Goal: Task Accomplishment & Management: Manage account settings

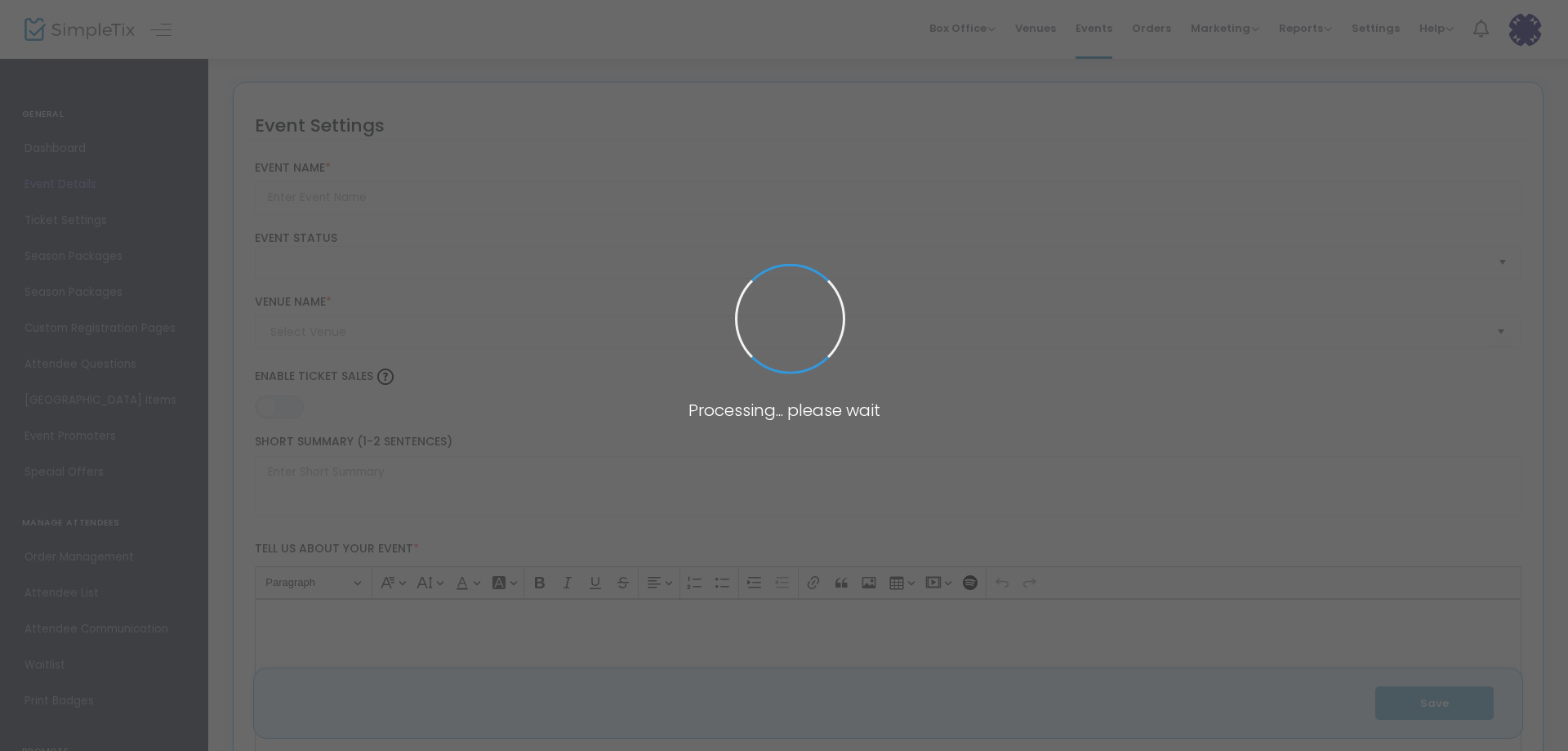
type input "Restore the Broken"
type textarea "Join us at [GEOGRAPHIC_DATA] [DEMOGRAPHIC_DATA] Ministries located [STREET_ADDR…"
type input "Tickets"
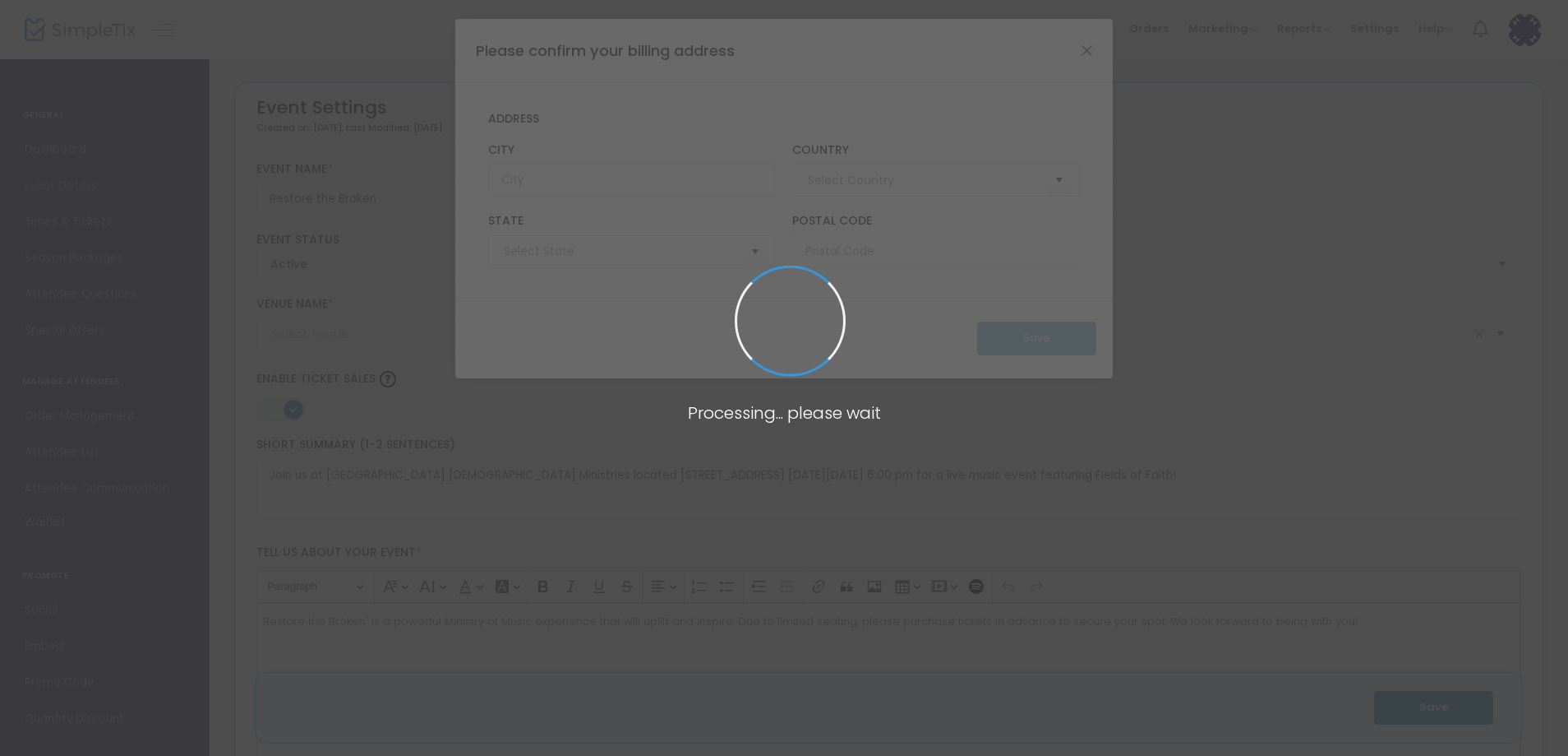
type input "Bridge of Hope [DEMOGRAPHIC_DATA] Ministries"
type input "[GEOGRAPHIC_DATA]"
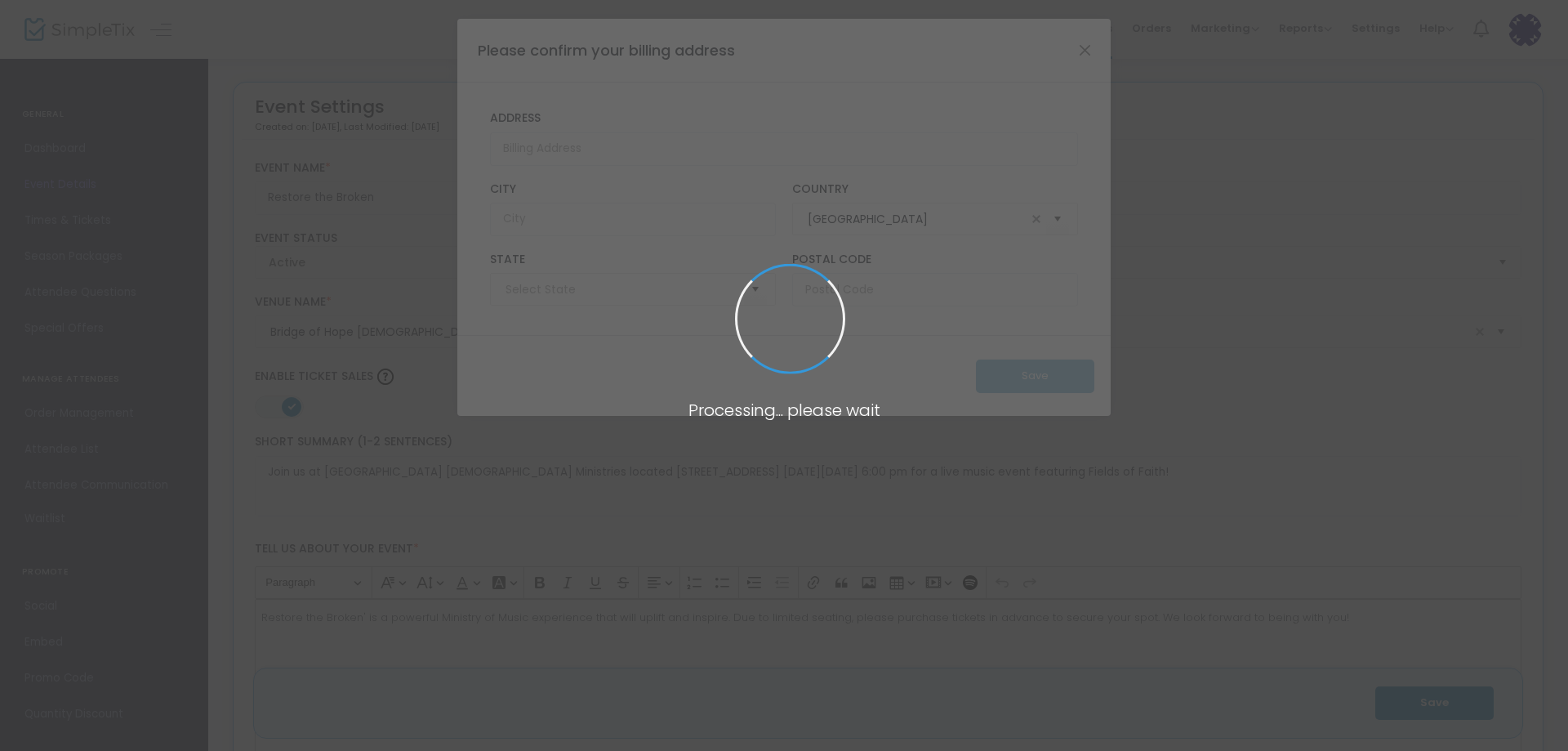
type input "[US_STATE]"
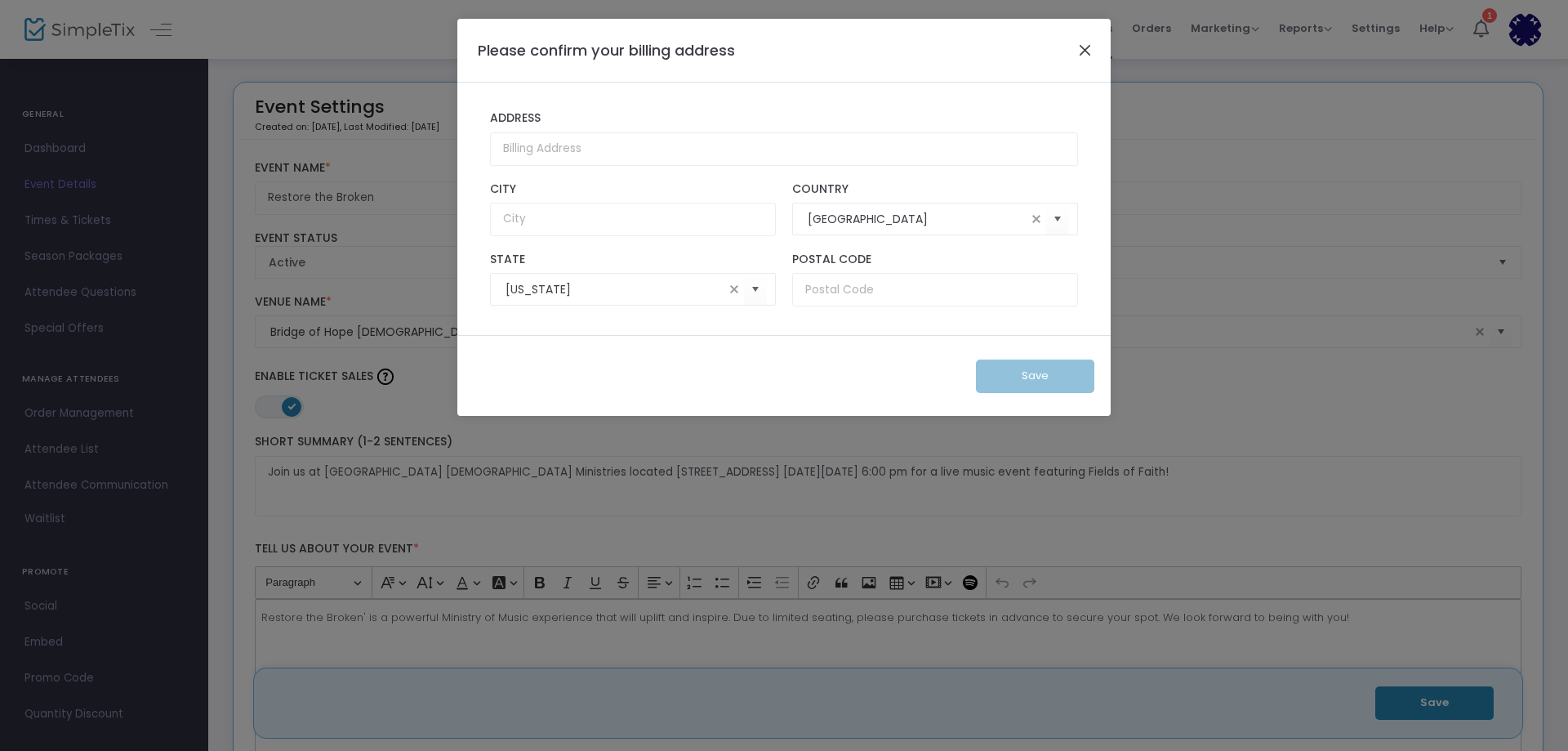
click at [1082, 45] on button "Close" at bounding box center [1085, 49] width 21 height 21
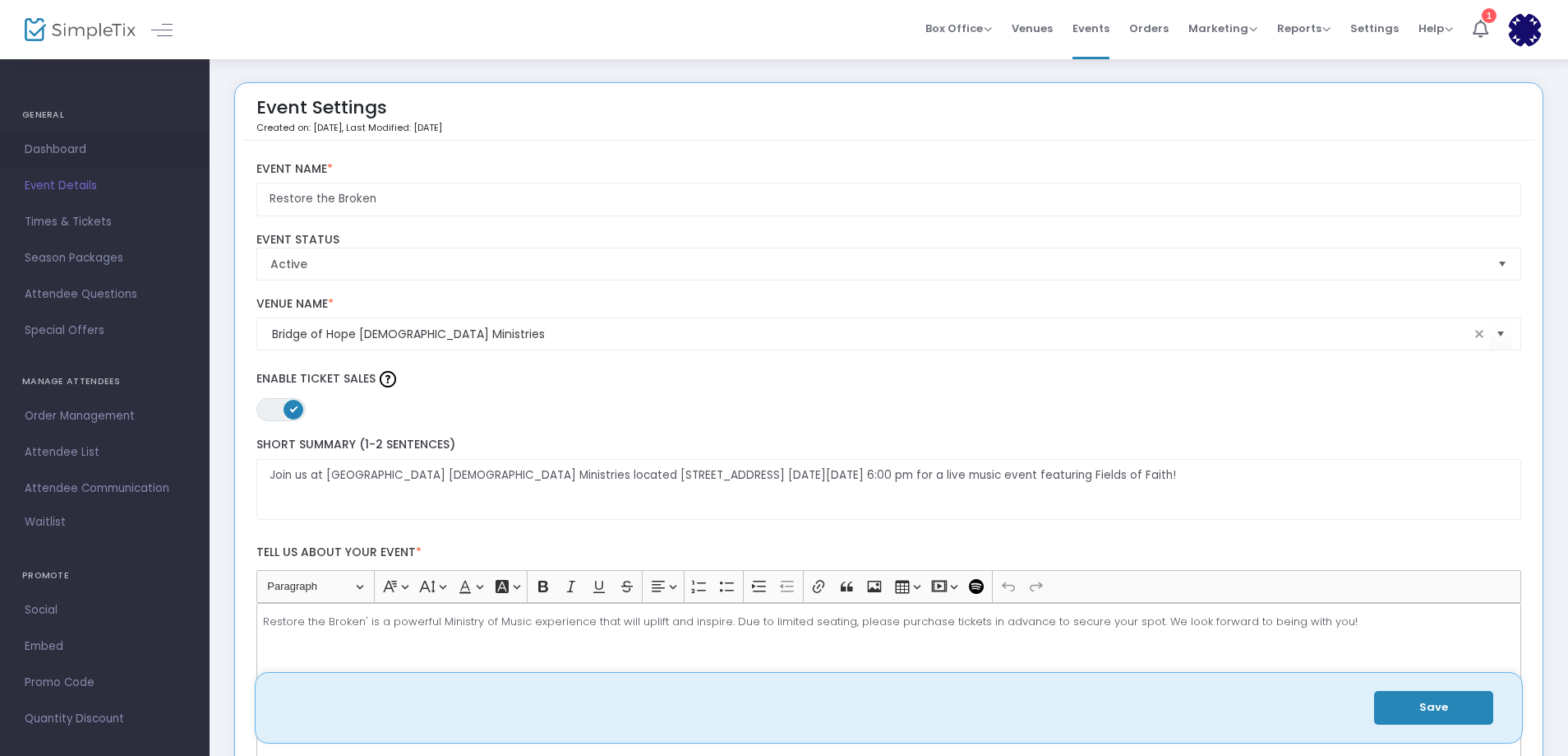
click at [72, 148] on span "Dashboard" at bounding box center [105, 150] width 161 height 21
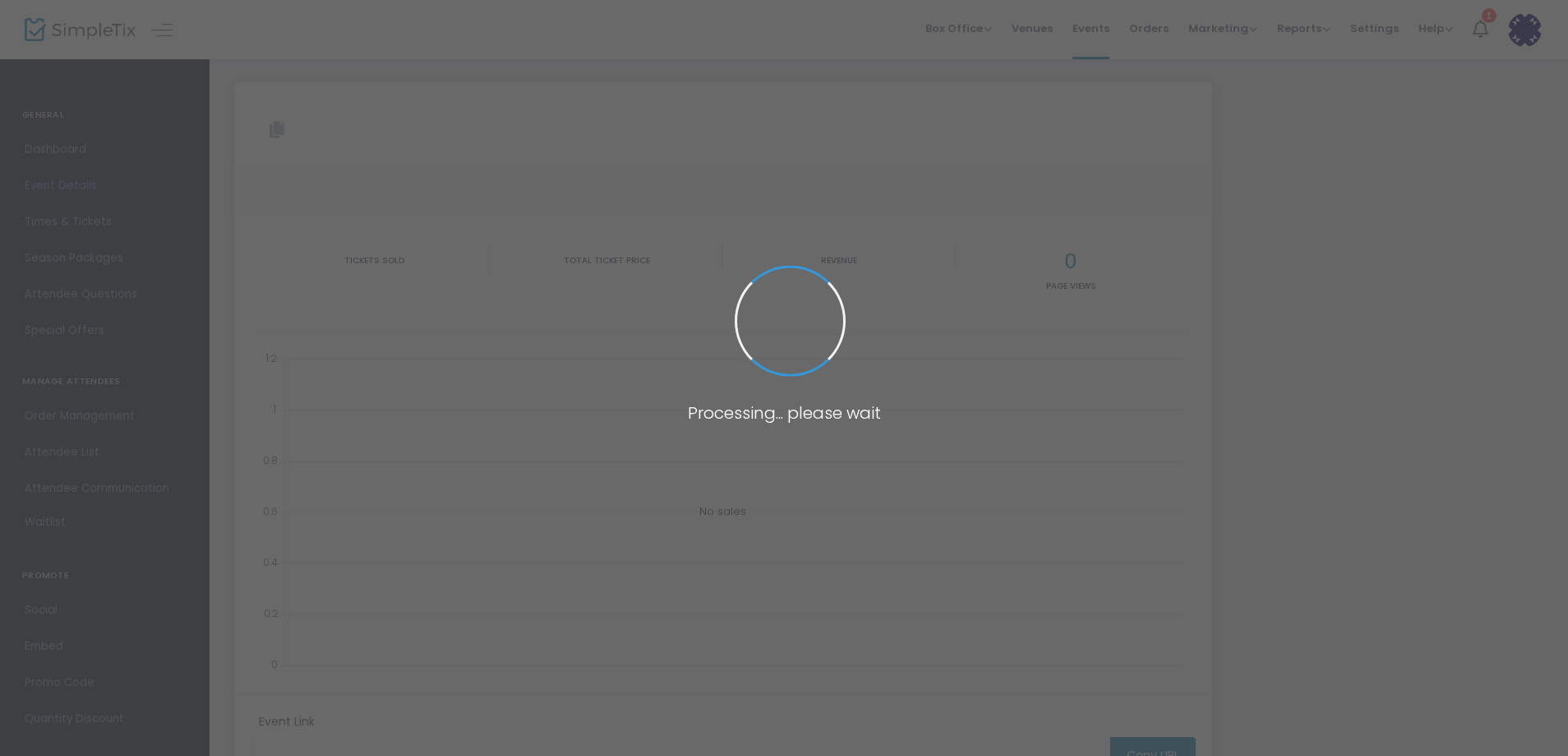
type input "[URL][DOMAIN_NAME]"
